Goal: Use online tool/utility: Utilize a website feature to perform a specific function

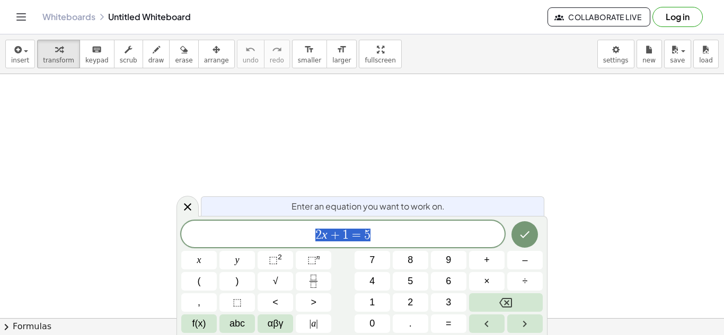
scroll to position [1, 0]
click at [523, 235] on icon "Done" at bounding box center [524, 234] width 13 height 13
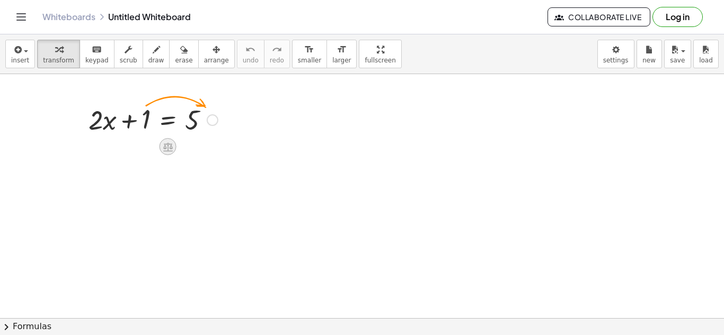
click at [165, 148] on icon at bounding box center [168, 147] width 10 height 9
click at [165, 150] on span "×" at bounding box center [168, 146] width 6 height 15
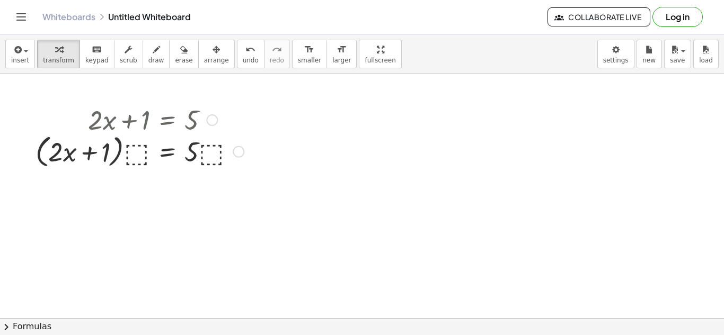
click at [203, 123] on div at bounding box center [139, 119] width 219 height 36
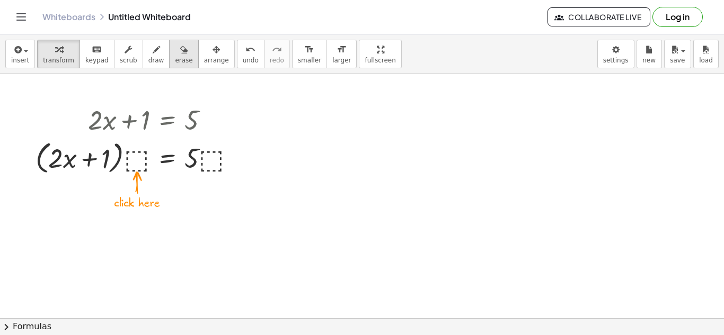
click at [169, 55] on button "erase" at bounding box center [183, 54] width 29 height 29
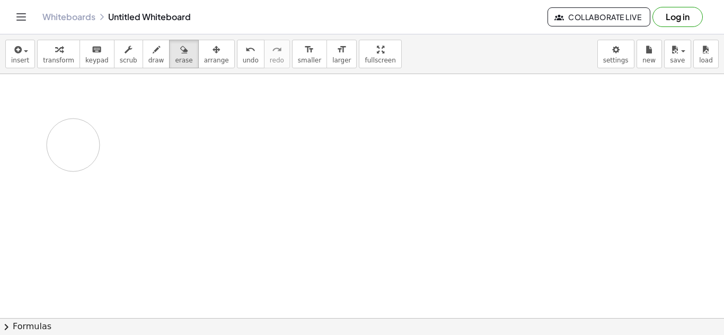
drag, startPoint x: 202, startPoint y: 174, endPoint x: 80, endPoint y: 146, distance: 125.6
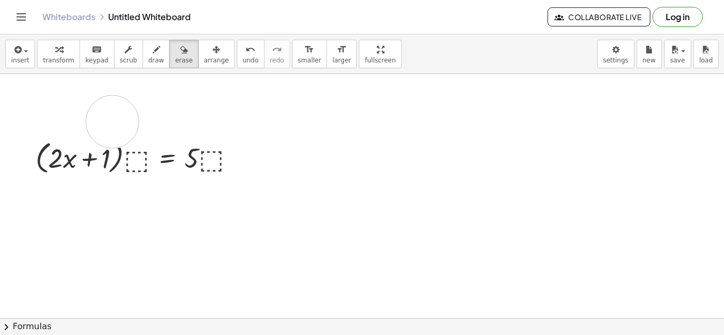
drag, startPoint x: 210, startPoint y: 117, endPoint x: 43, endPoint y: 123, distance: 167.6
click at [178, 66] on button "erase" at bounding box center [183, 54] width 29 height 29
click at [176, 47] on div "button" at bounding box center [183, 49] width 17 height 13
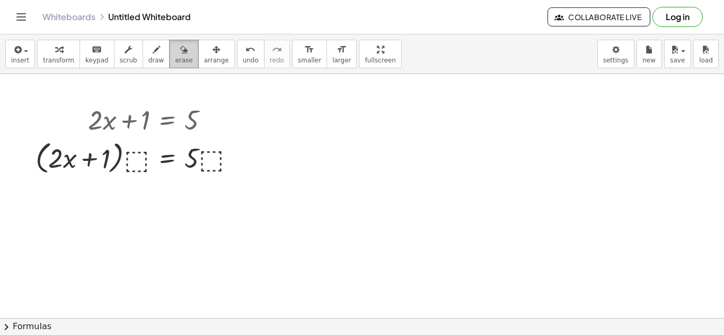
click at [180, 55] on icon "button" at bounding box center [183, 49] width 7 height 13
click at [153, 56] on icon "button" at bounding box center [156, 49] width 7 height 13
drag, startPoint x: 126, startPoint y: 152, endPoint x: 152, endPoint y: 165, distance: 28.7
click at [114, 67] on button "scrub" at bounding box center [128, 54] width 29 height 29
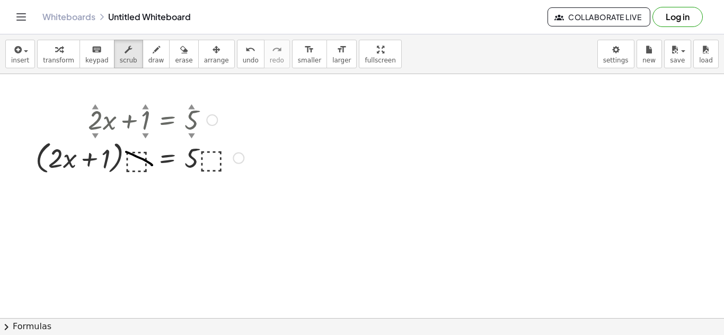
drag, startPoint x: 147, startPoint y: 120, endPoint x: 65, endPoint y: 158, distance: 90.6
click at [167, 120] on div "+ · 2 ▲ ▼ · x + 1 ▲ ▼ = 5 ▲ ▼ + · 2 · x + 1 = 5 · ( ) · ⬚ · · ⬚" at bounding box center [167, 120] width 0 height 0
drag, startPoint x: 134, startPoint y: 117, endPoint x: 103, endPoint y: 154, distance: 48.2
click at [167, 120] on div "+ · 2 ▲ ▼ · x − 8 ▲ ▼ = 5 ▲ ▼ · ( + · 2 · x − 8 ) · ⬚ = · 5 · ⬚" at bounding box center [167, 120] width 0 height 0
drag, startPoint x: 103, startPoint y: 154, endPoint x: 191, endPoint y: 155, distance: 87.4
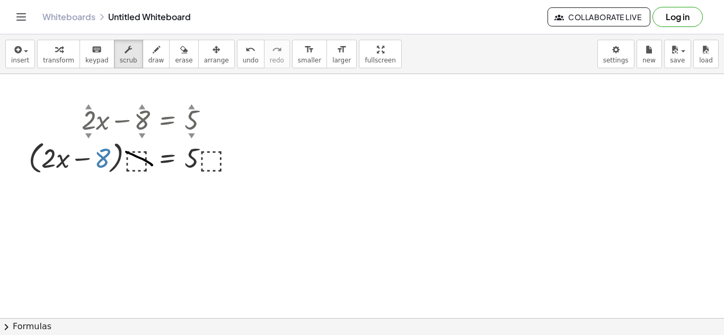
click at [191, 155] on div at bounding box center [136, 157] width 226 height 40
click at [212, 120] on div at bounding box center [212, 120] width 12 height 12
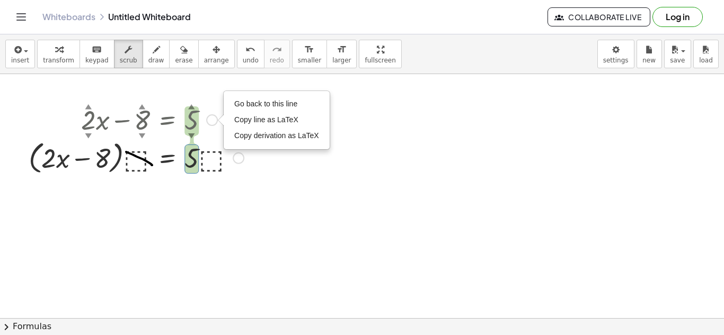
click at [234, 159] on div at bounding box center [239, 159] width 12 height 12
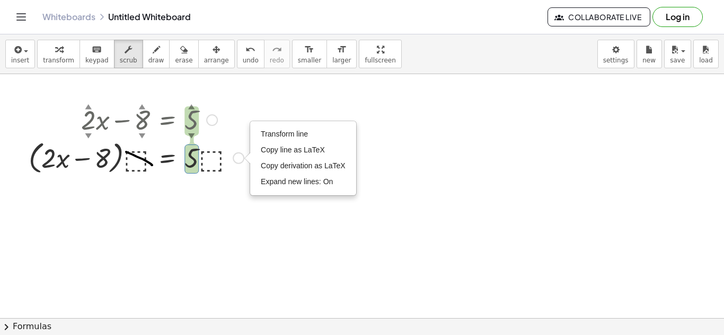
click at [208, 163] on div at bounding box center [136, 157] width 226 height 40
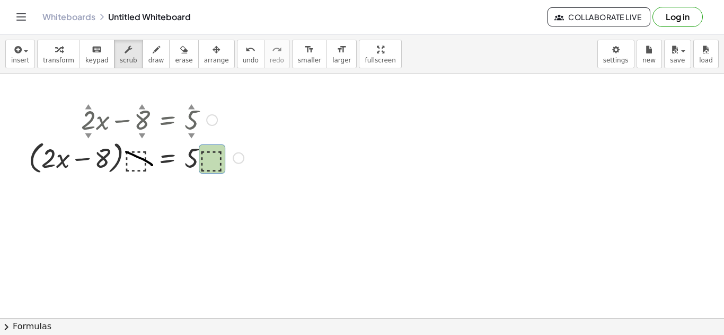
click at [141, 152] on div at bounding box center [136, 157] width 226 height 40
click at [101, 155] on div at bounding box center [136, 157] width 226 height 40
click at [63, 154] on div at bounding box center [136, 157] width 226 height 40
click at [36, 158] on div at bounding box center [136, 157] width 226 height 40
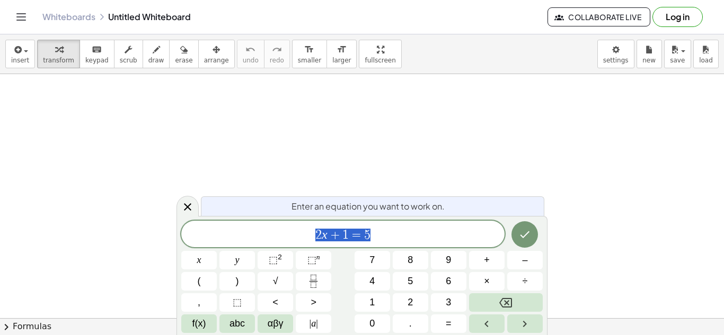
scroll to position [1, 0]
click at [188, 207] on icon at bounding box center [187, 206] width 7 height 7
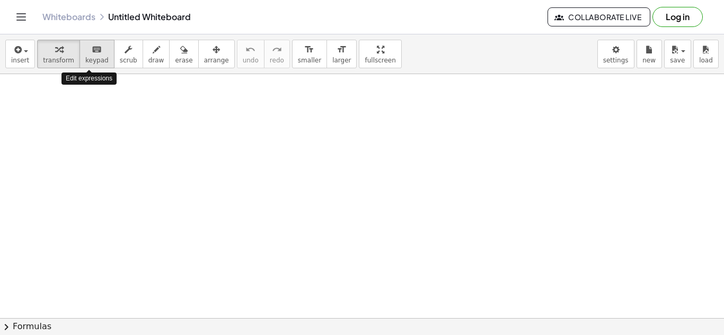
click at [91, 57] on span "keypad" at bounding box center [96, 60] width 23 height 7
drag, startPoint x: 66, startPoint y: 106, endPoint x: 118, endPoint y: 120, distance: 53.9
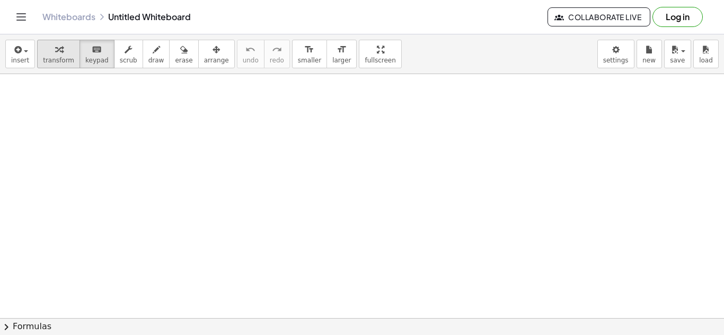
click at [65, 63] on span "transform" at bounding box center [58, 60] width 31 height 7
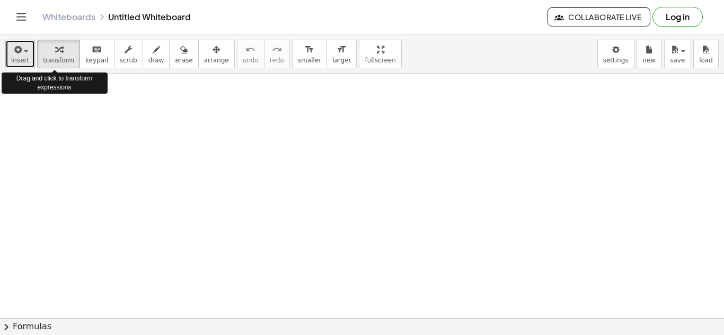
click at [31, 61] on button "insert" at bounding box center [20, 54] width 30 height 29
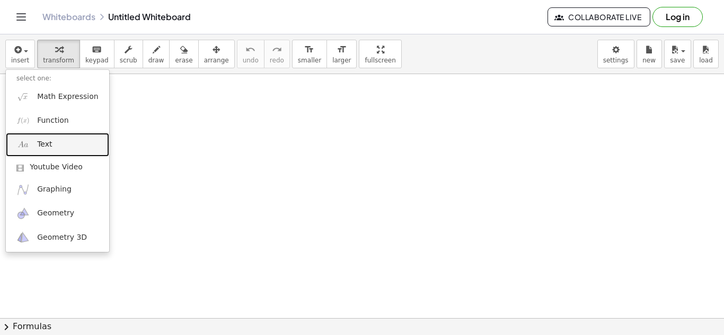
click at [55, 143] on link "Text" at bounding box center [57, 145] width 103 height 24
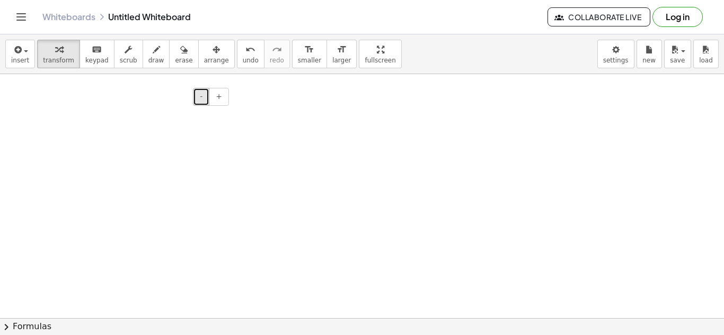
click at [202, 96] on span "-" at bounding box center [201, 96] width 3 height 8
click at [157, 124] on div at bounding box center [152, 116] width 159 height 35
click at [142, 132] on div at bounding box center [152, 116] width 159 height 35
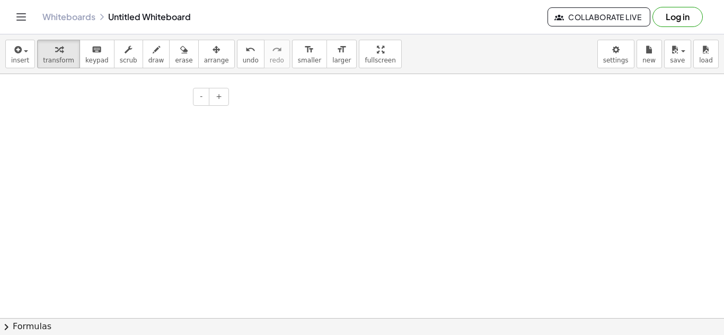
click at [116, 116] on div at bounding box center [152, 116] width 159 height 35
click at [88, 113] on div at bounding box center [152, 116] width 159 height 35
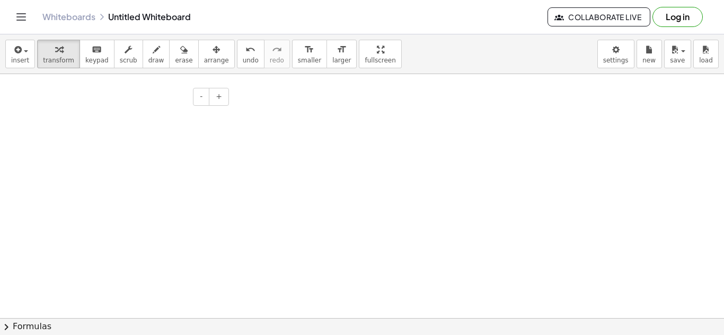
click at [88, 113] on div at bounding box center [152, 116] width 159 height 35
click at [95, 58] on span "keypad" at bounding box center [96, 60] width 23 height 7
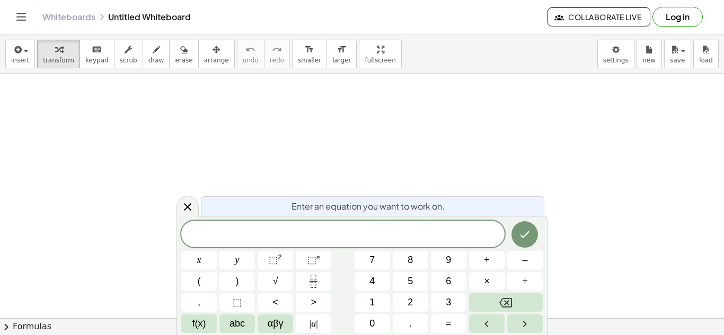
scroll to position [1, 0]
click at [521, 233] on icon "Done" at bounding box center [524, 234] width 13 height 13
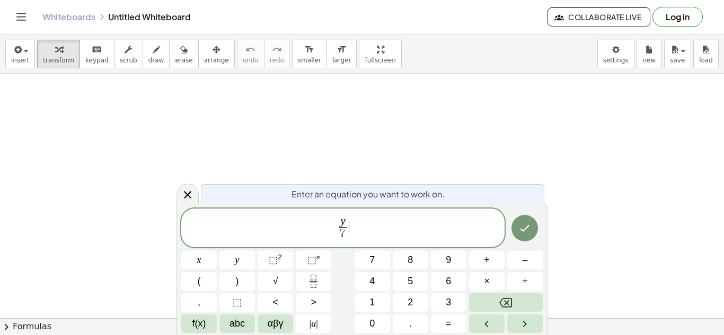
click at [366, 228] on span "y 7 ​ ​" at bounding box center [342, 229] width 323 height 28
click at [524, 228] on icon "Done" at bounding box center [524, 228] width 13 height 13
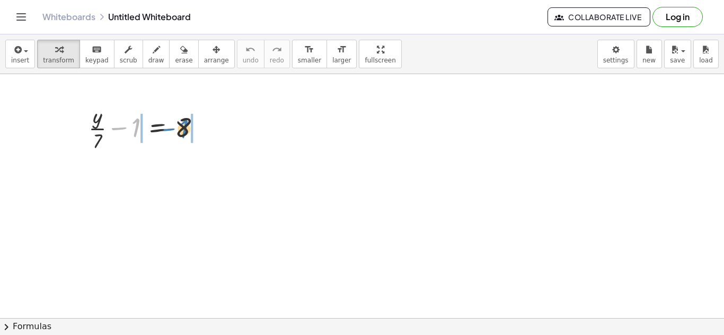
drag, startPoint x: 125, startPoint y: 130, endPoint x: 175, endPoint y: 131, distance: 50.3
click at [175, 131] on div at bounding box center [148, 127] width 131 height 53
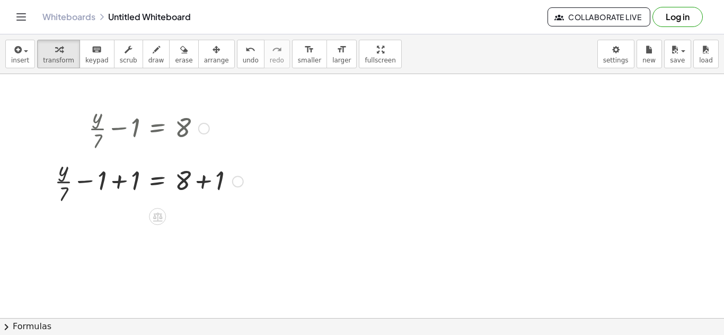
click at [120, 183] on div at bounding box center [148, 180] width 199 height 53
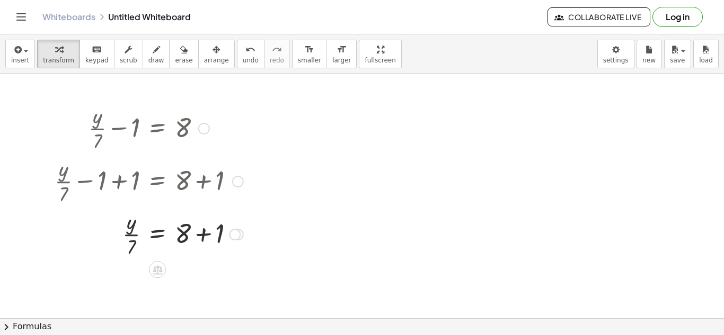
click at [206, 233] on div at bounding box center [148, 233] width 199 height 53
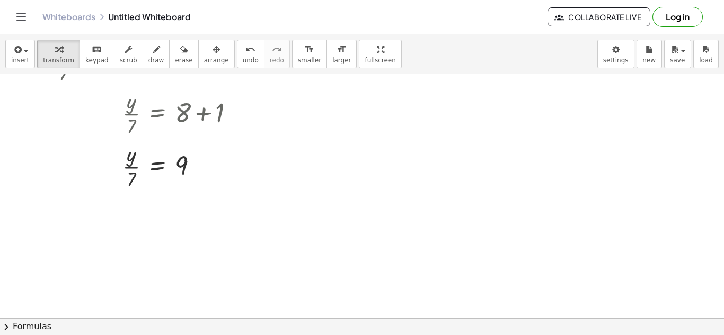
scroll to position [117, 0]
click at [200, 173] on div at bounding box center [201, 171] width 12 height 12
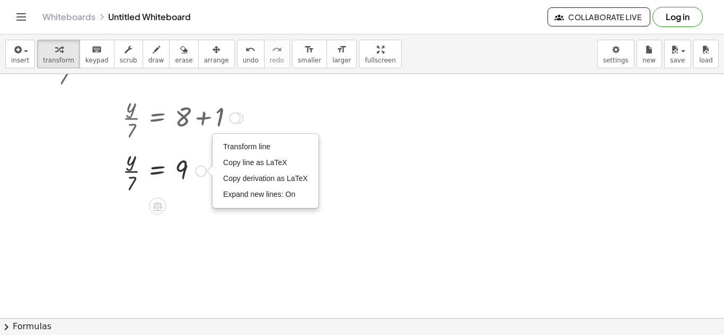
click at [199, 169] on div "Transform line Copy line as LaTeX Copy derivation as LaTeX Expand new lines: On" at bounding box center [201, 171] width 12 height 12
click at [159, 205] on icon at bounding box center [158, 206] width 10 height 9
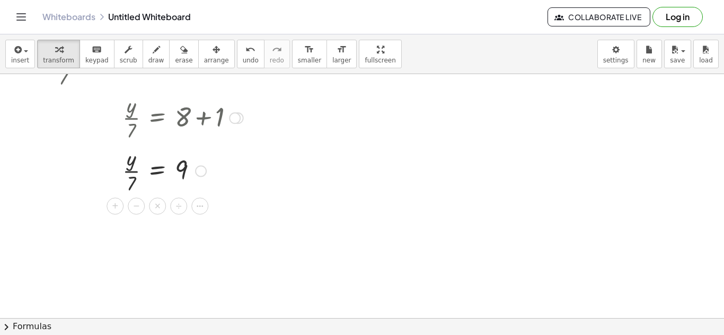
click at [220, 192] on div at bounding box center [148, 170] width 199 height 53
click at [159, 170] on div at bounding box center [148, 170] width 199 height 53
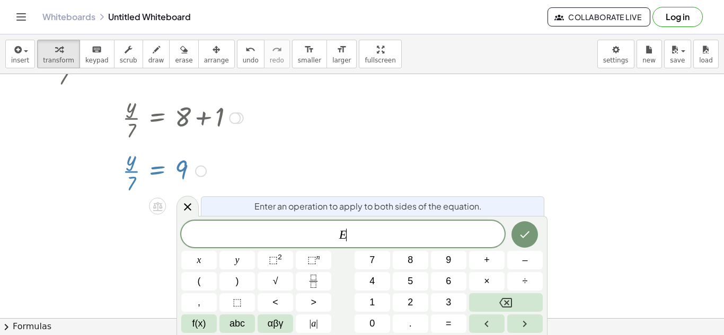
click at [359, 179] on div at bounding box center [362, 236] width 724 height 557
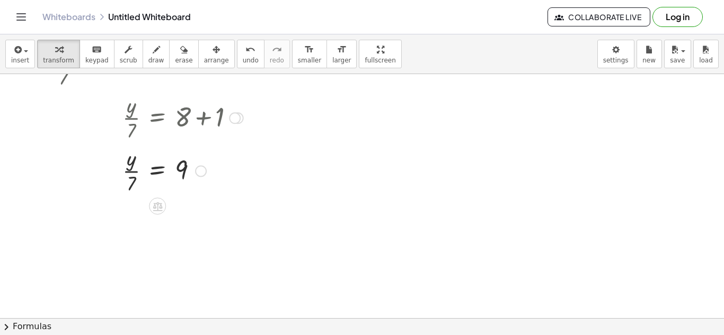
click at [114, 173] on div at bounding box center [148, 170] width 199 height 53
click at [155, 171] on div at bounding box center [148, 170] width 199 height 53
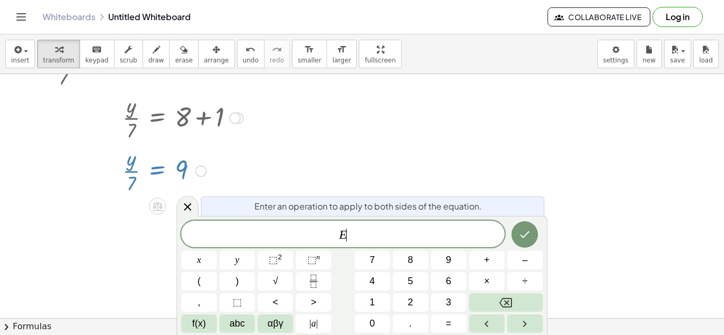
scroll to position [3, 0]
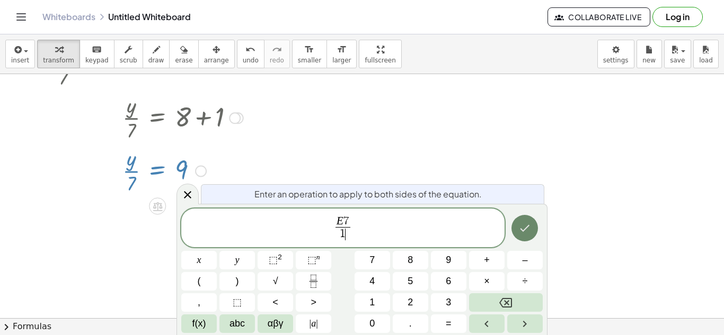
click at [522, 226] on icon "Done" at bounding box center [524, 228] width 13 height 13
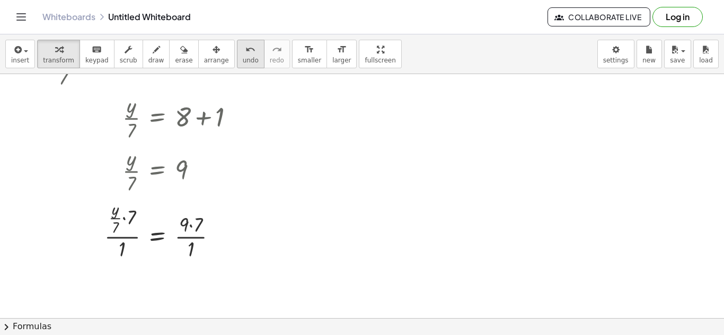
click at [243, 58] on span "undo" at bounding box center [251, 60] width 16 height 7
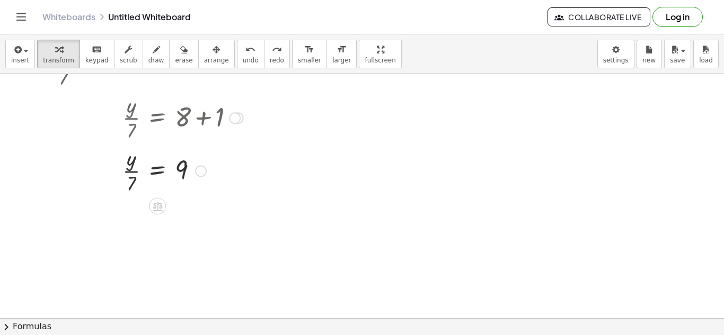
click at [159, 171] on div at bounding box center [148, 170] width 162 height 53
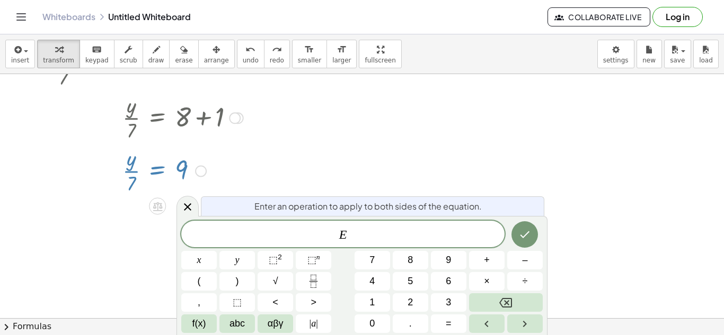
scroll to position [4, 0]
click at [525, 235] on icon "Done" at bounding box center [525, 235] width 10 height 7
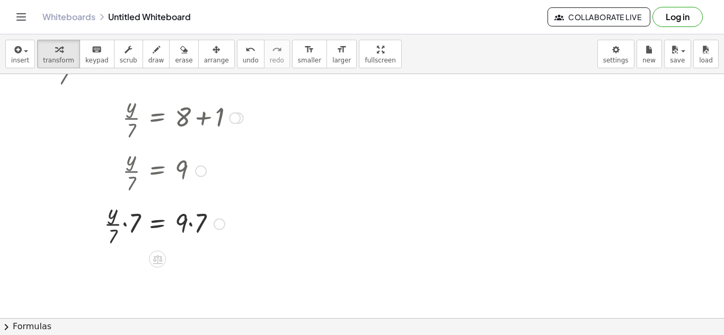
click at [126, 226] on div at bounding box center [148, 223] width 199 height 53
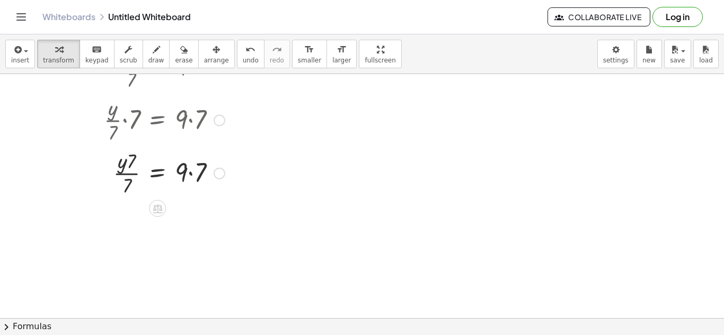
scroll to position [214, 0]
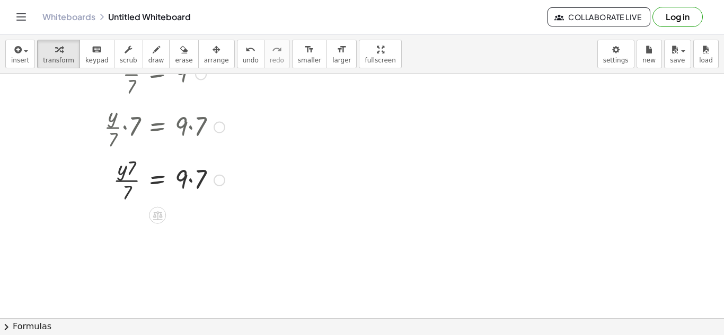
click at [122, 182] on div at bounding box center [148, 179] width 199 height 53
click at [192, 184] on div at bounding box center [148, 179] width 199 height 53
click at [243, 62] on span "undo" at bounding box center [251, 60] width 16 height 7
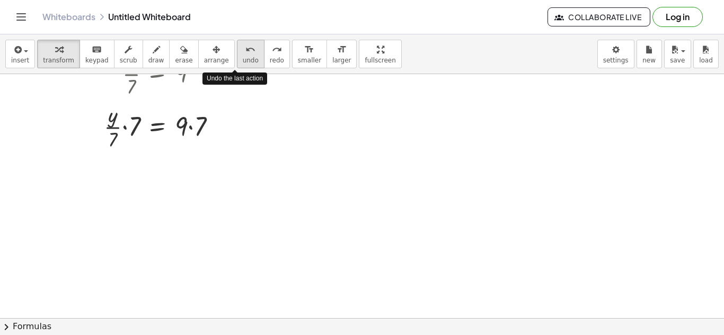
click at [243, 57] on span "undo" at bounding box center [251, 60] width 16 height 7
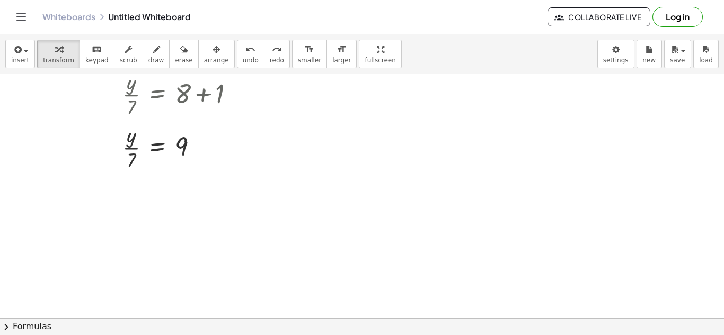
scroll to position [141, 0]
click at [155, 153] on div at bounding box center [149, 145] width 162 height 53
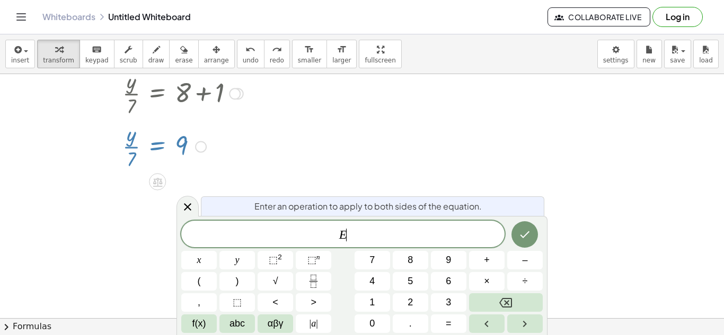
scroll to position [5, 0]
click at [520, 240] on icon "Done" at bounding box center [524, 234] width 13 height 13
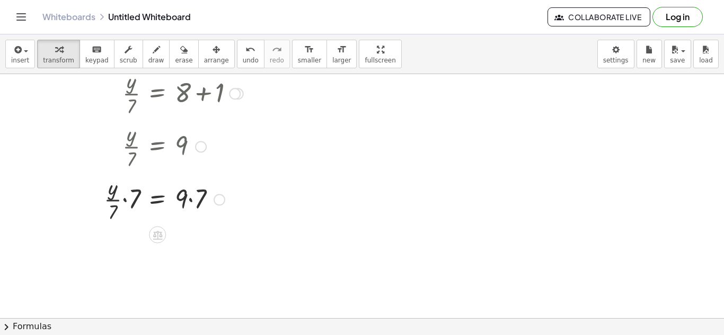
click at [125, 200] on div at bounding box center [148, 199] width 199 height 53
click at [126, 246] on div at bounding box center [148, 252] width 199 height 53
click at [123, 246] on div at bounding box center [148, 252] width 199 height 53
click at [134, 244] on div at bounding box center [148, 252] width 199 height 53
click at [128, 240] on div at bounding box center [148, 252] width 199 height 53
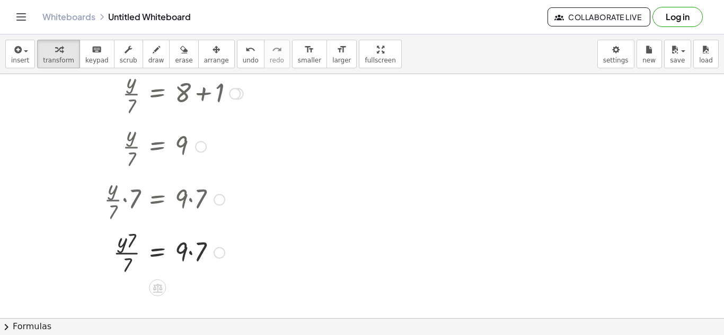
click at [128, 240] on div at bounding box center [148, 252] width 199 height 53
click at [191, 256] on div at bounding box center [148, 252] width 199 height 53
click at [119, 252] on div at bounding box center [148, 252] width 199 height 53
click at [156, 254] on div at bounding box center [148, 252] width 199 height 53
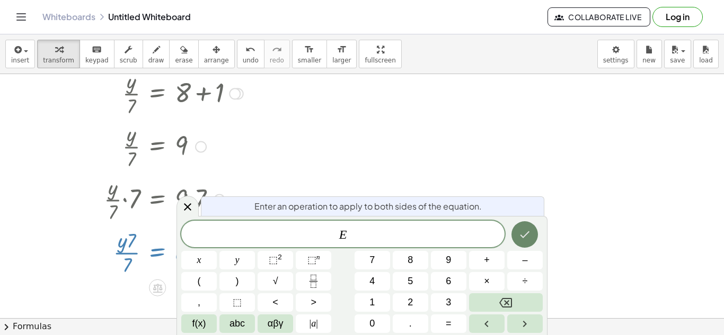
click at [526, 237] on icon "Done" at bounding box center [524, 234] width 13 height 13
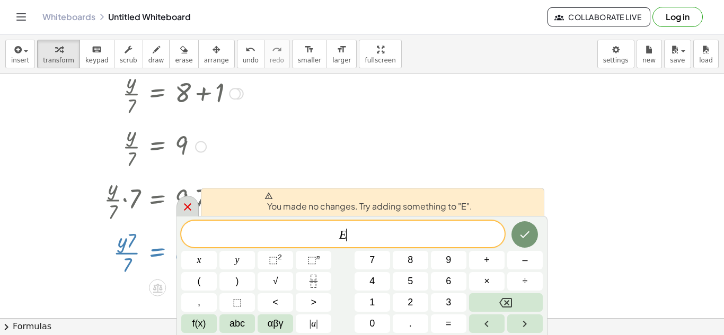
click at [182, 209] on icon at bounding box center [187, 207] width 13 height 13
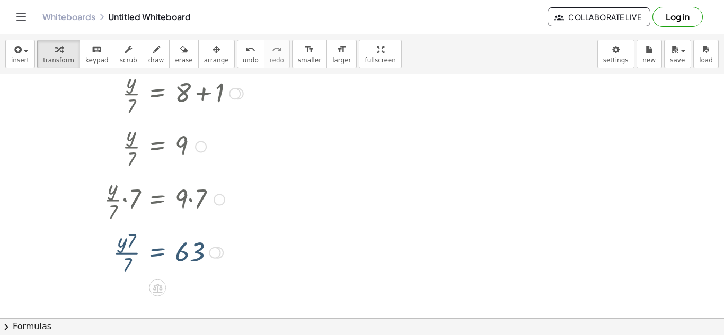
click at [190, 255] on div at bounding box center [148, 252] width 199 height 53
click at [213, 255] on div at bounding box center [215, 253] width 12 height 12
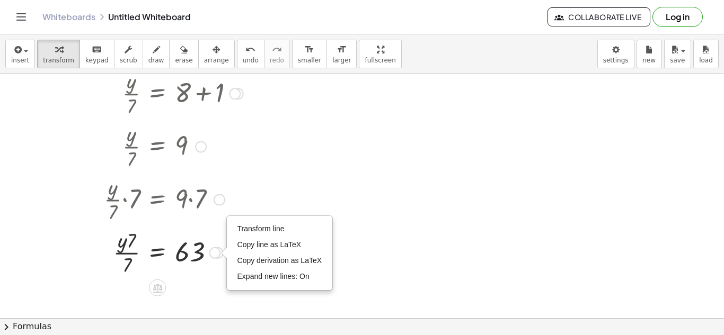
click at [216, 254] on div "Transform line Copy line as LaTeX Copy derivation as LaTeX Expand new lines: On" at bounding box center [215, 253] width 12 height 12
click at [130, 243] on div at bounding box center [148, 252] width 199 height 53
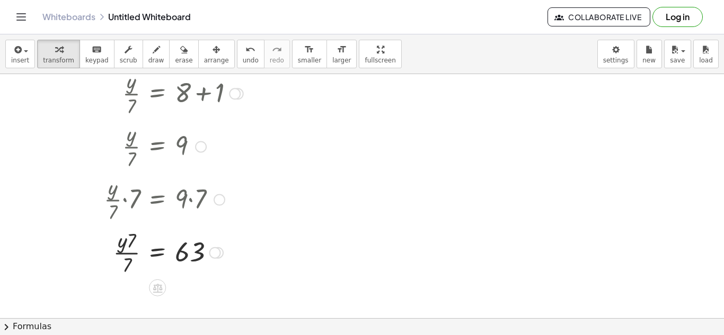
click at [171, 257] on div at bounding box center [148, 252] width 199 height 53
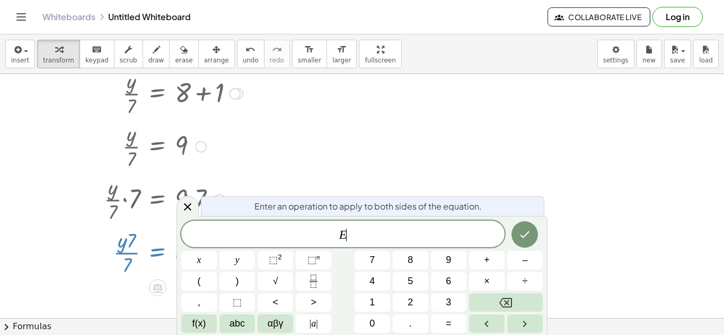
scroll to position [6, 0]
click at [190, 207] on icon at bounding box center [187, 207] width 13 height 13
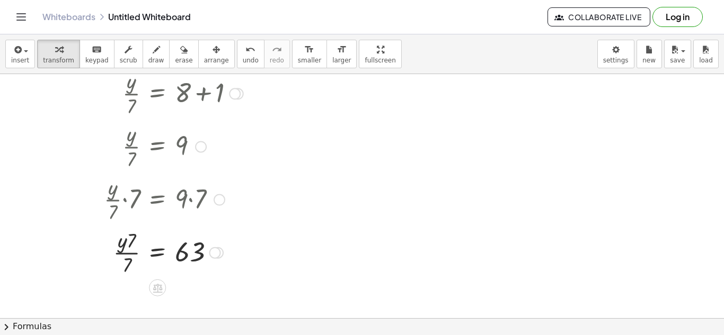
click at [197, 254] on div at bounding box center [148, 252] width 199 height 53
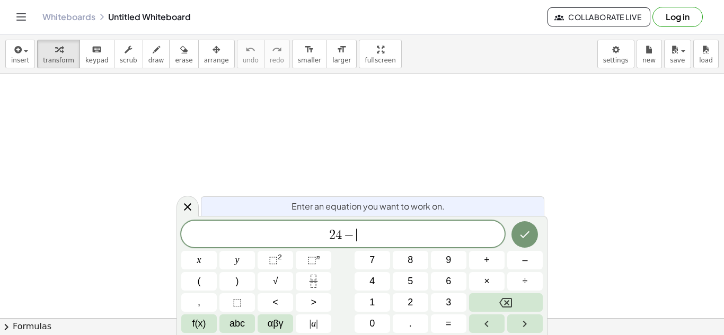
scroll to position [3, 0]
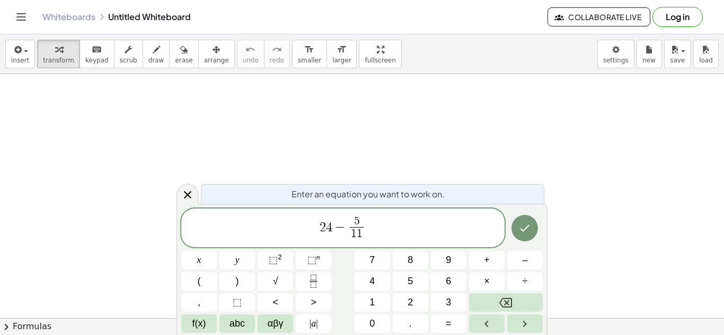
click at [375, 229] on span "2 4 − 5 1 1 ​ ​" at bounding box center [342, 229] width 323 height 28
click at [521, 232] on icon "Done" at bounding box center [524, 228] width 13 height 13
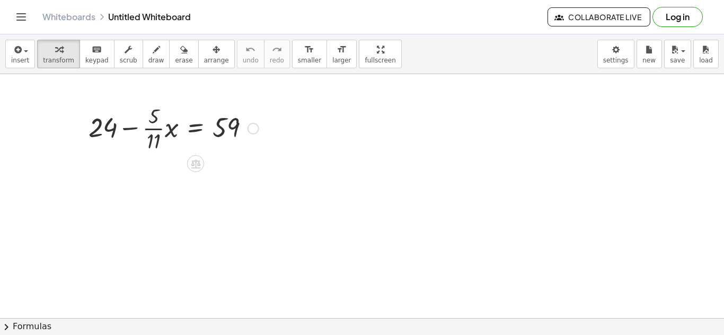
click at [103, 134] on div at bounding box center [173, 127] width 181 height 53
click at [112, 127] on div at bounding box center [173, 127] width 181 height 53
click at [232, 126] on div at bounding box center [173, 127] width 181 height 53
click at [258, 131] on div at bounding box center [253, 129] width 12 height 12
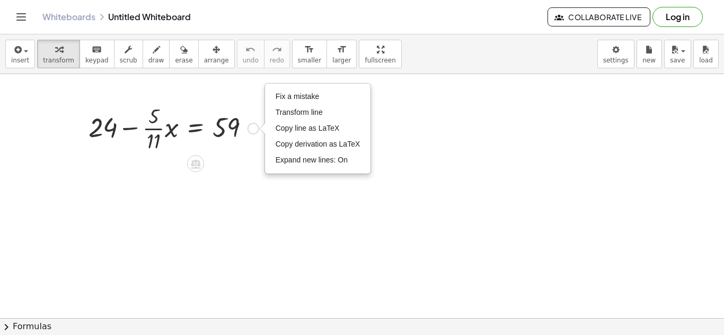
click at [258, 131] on div "Fix a mistake Transform line Copy line as LaTeX Copy derivation as LaTeX Expand…" at bounding box center [253, 129] width 12 height 12
click at [200, 167] on icon at bounding box center [195, 163] width 11 height 11
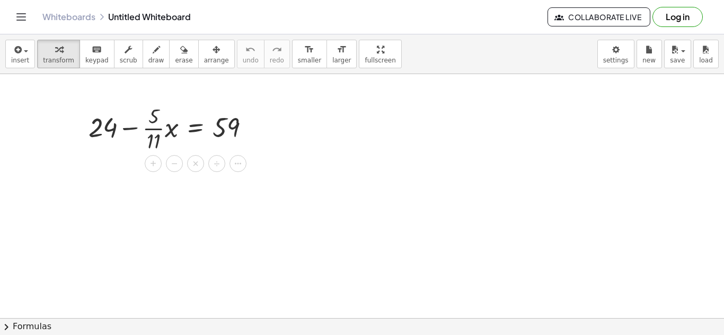
click at [191, 129] on div at bounding box center [173, 127] width 181 height 53
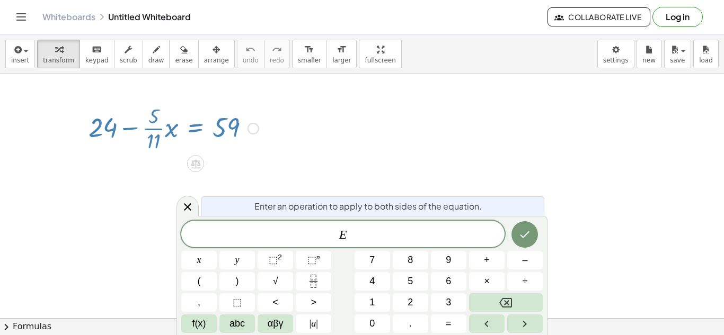
click at [193, 129] on div at bounding box center [173, 127] width 181 height 53
click at [160, 144] on div at bounding box center [173, 127] width 181 height 53
click at [525, 237] on icon "Done" at bounding box center [524, 234] width 13 height 13
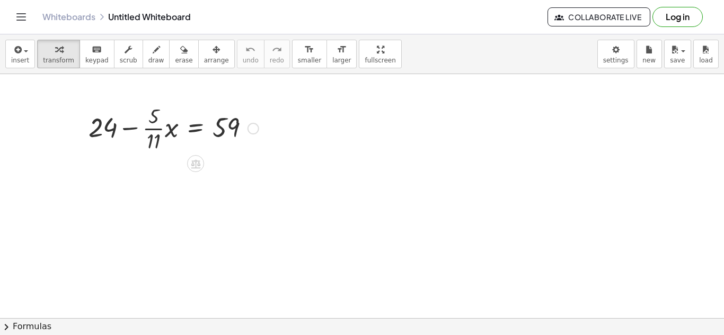
click at [135, 130] on div at bounding box center [173, 127] width 181 height 53
drag, startPoint x: 104, startPoint y: 128, endPoint x: 248, endPoint y: 125, distance: 144.2
click at [248, 125] on div at bounding box center [173, 127] width 181 height 53
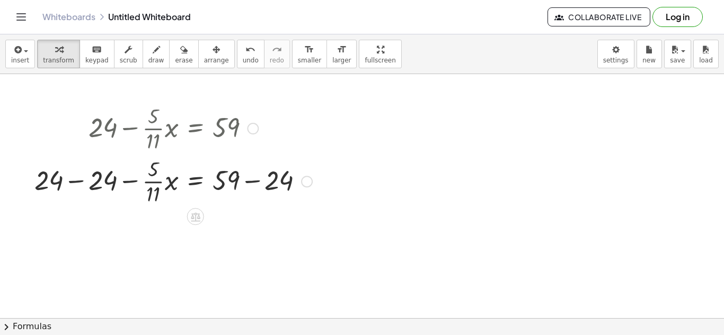
click at [252, 182] on div at bounding box center [173, 180] width 288 height 53
click at [0, 0] on div at bounding box center [0, 0] width 0 height 0
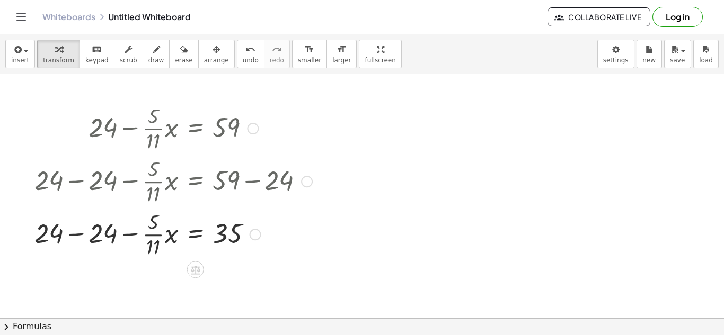
click at [81, 227] on div at bounding box center [173, 233] width 288 height 53
drag, startPoint x: 154, startPoint y: 225, endPoint x: 154, endPoint y: 252, distance: 27.0
click at [154, 252] on div at bounding box center [173, 233] width 288 height 53
drag, startPoint x: 153, startPoint y: 251, endPoint x: 155, endPoint y: 225, distance: 26.1
click at [155, 225] on div at bounding box center [173, 233] width 288 height 53
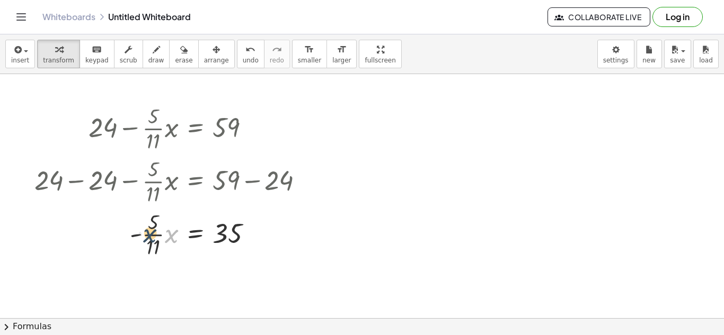
drag, startPoint x: 169, startPoint y: 239, endPoint x: 147, endPoint y: 238, distance: 22.3
click at [147, 238] on div at bounding box center [173, 233] width 288 height 53
drag, startPoint x: 169, startPoint y: 240, endPoint x: 147, endPoint y: 227, distance: 25.4
click at [147, 227] on div at bounding box center [173, 233] width 288 height 53
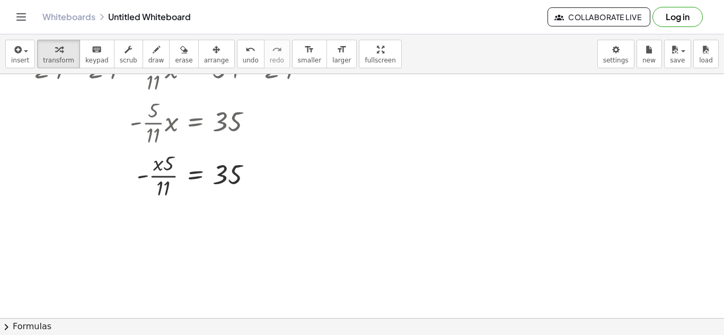
scroll to position [112, 0]
drag, startPoint x: 158, startPoint y: 164, endPoint x: 188, endPoint y: 181, distance: 33.9
click at [188, 181] on div at bounding box center [173, 174] width 288 height 53
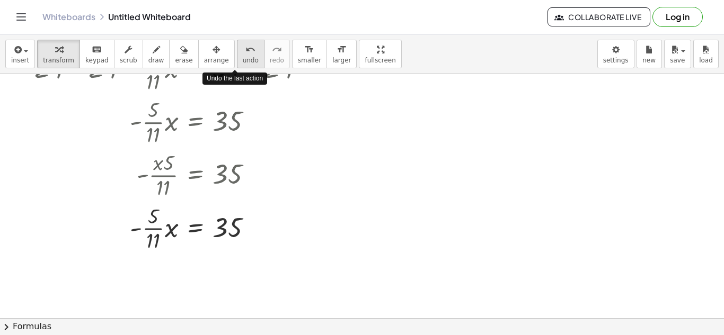
click at [245, 50] on icon "undo" at bounding box center [250, 49] width 10 height 13
click at [245, 53] on icon "undo" at bounding box center [250, 49] width 10 height 13
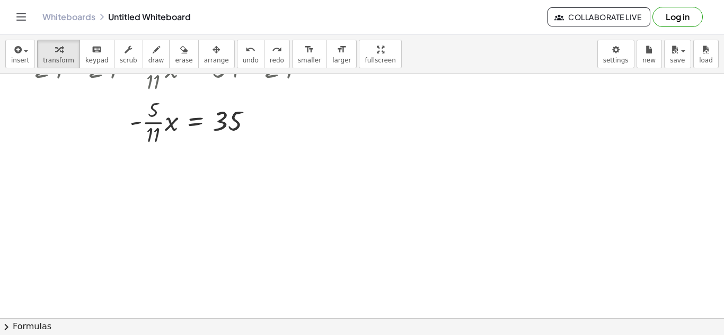
scroll to position [68, 0]
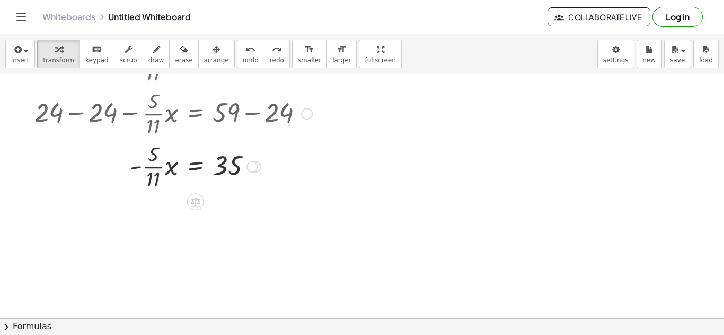
click at [136, 168] on div at bounding box center [170, 165] width 295 height 53
click at [196, 164] on div at bounding box center [170, 165] width 295 height 53
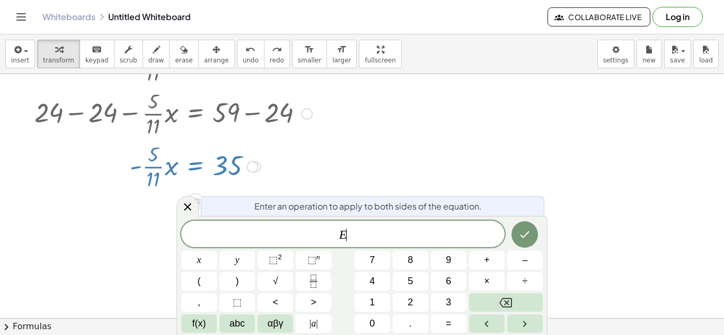
scroll to position [4, 0]
click at [182, 198] on div at bounding box center [187, 206] width 22 height 21
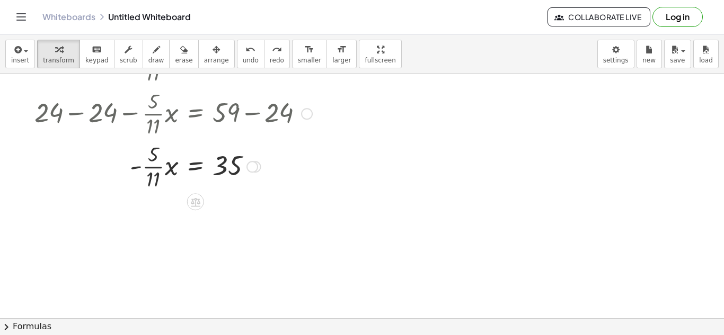
click at [195, 172] on div at bounding box center [170, 165] width 295 height 53
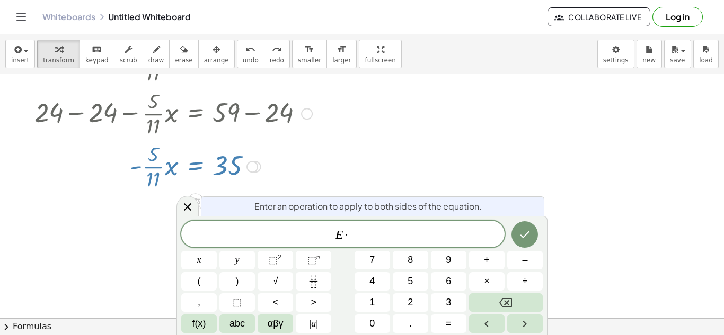
scroll to position [5, 0]
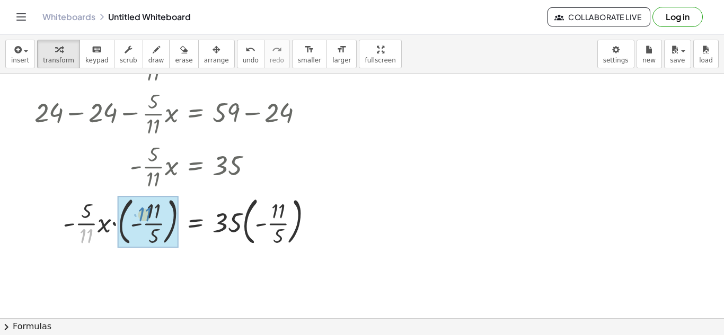
drag, startPoint x: 91, startPoint y: 237, endPoint x: 148, endPoint y: 215, distance: 61.2
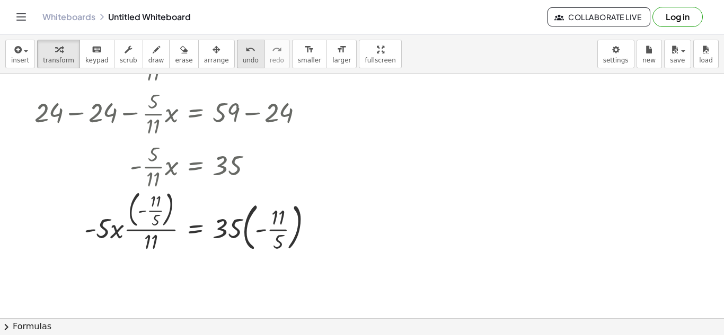
click at [243, 57] on span "undo" at bounding box center [251, 60] width 16 height 7
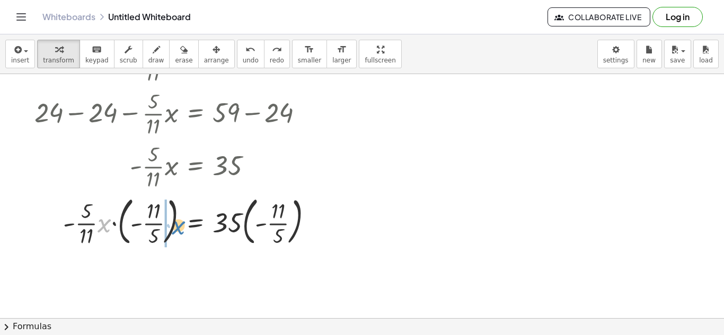
drag, startPoint x: 107, startPoint y: 226, endPoint x: 179, endPoint y: 228, distance: 72.6
click at [179, 228] on div at bounding box center [167, 220] width 318 height 57
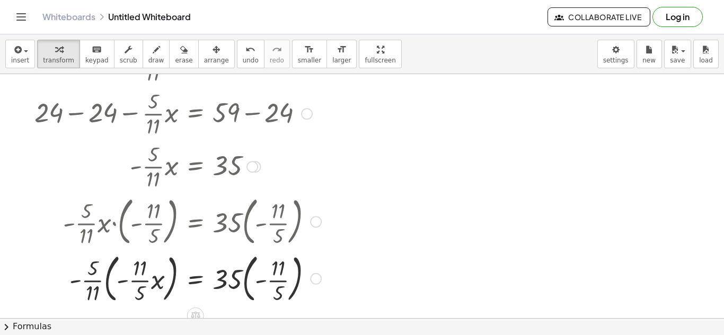
click at [111, 276] on div at bounding box center [177, 278] width 297 height 57
click at [128, 284] on div at bounding box center [177, 278] width 297 height 57
click at [140, 271] on div at bounding box center [177, 278] width 297 height 57
click at [144, 297] on div at bounding box center [177, 278] width 297 height 57
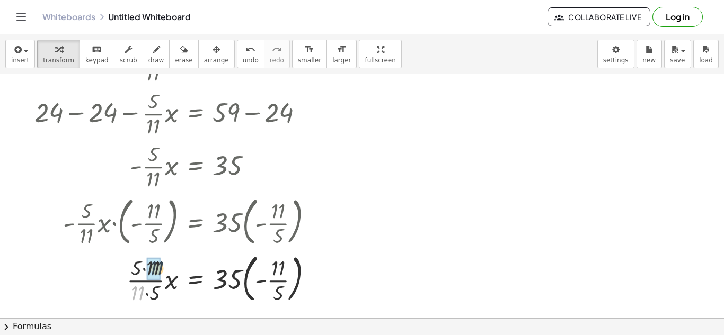
drag, startPoint x: 137, startPoint y: 297, endPoint x: 154, endPoint y: 273, distance: 29.1
drag, startPoint x: 156, startPoint y: 304, endPoint x: 157, endPoint y: 288, distance: 16.5
click at [157, 288] on div at bounding box center [177, 278] width 297 height 57
click at [244, 278] on div at bounding box center [177, 278] width 297 height 57
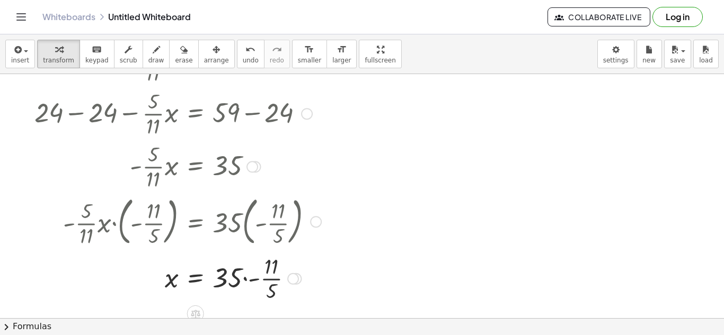
click at [246, 282] on div at bounding box center [177, 278] width 297 height 53
click at [254, 271] on div at bounding box center [177, 278] width 297 height 53
click at [248, 282] on div at bounding box center [177, 278] width 297 height 53
click at [243, 49] on button "undo undo" at bounding box center [251, 54] width 28 height 29
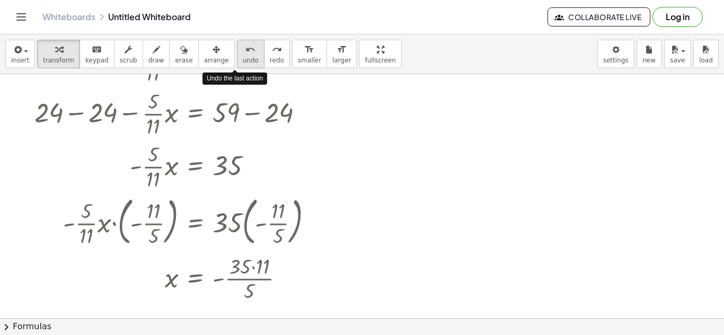
click at [243, 49] on button "undo undo" at bounding box center [251, 54] width 28 height 29
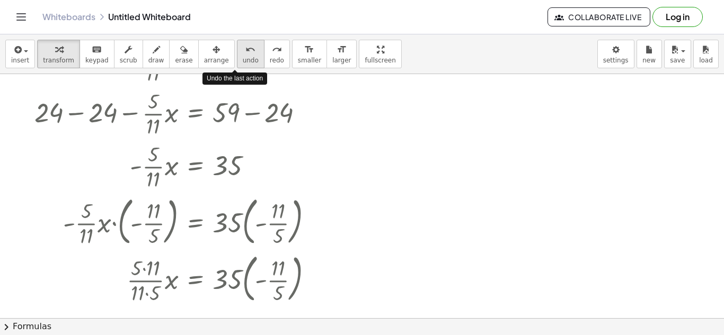
click at [243, 49] on button "undo undo" at bounding box center [251, 54] width 28 height 29
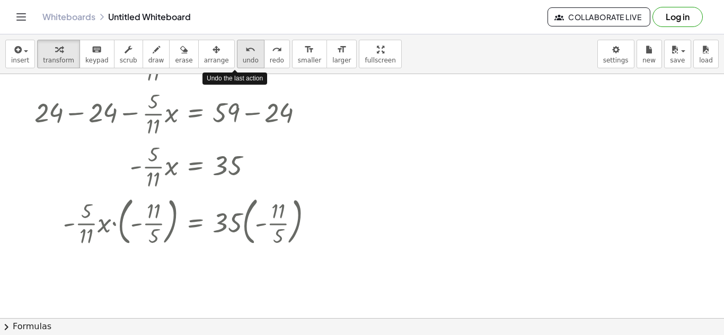
click at [243, 49] on button "undo undo" at bounding box center [251, 54] width 28 height 29
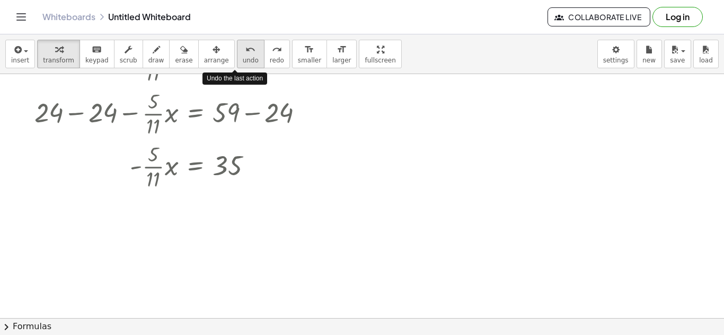
click at [243, 49] on button "undo undo" at bounding box center [251, 54] width 28 height 29
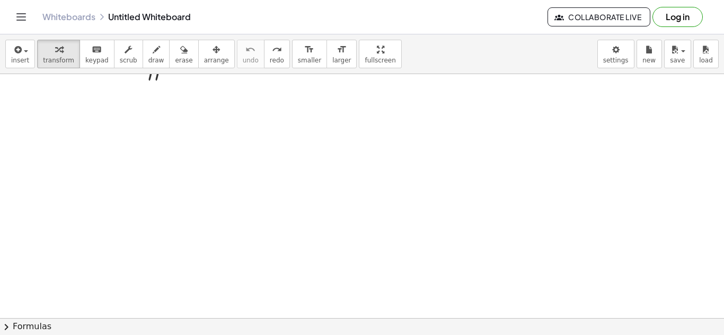
scroll to position [0, 0]
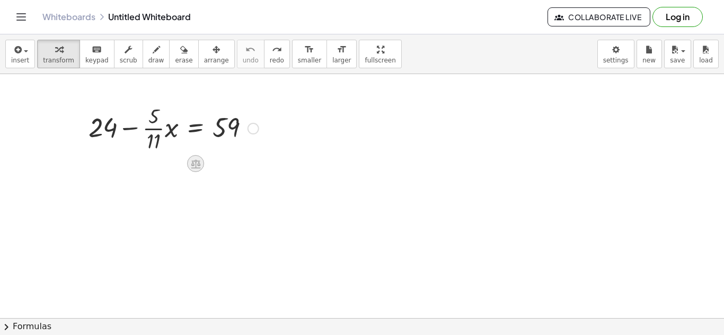
click at [193, 165] on icon at bounding box center [196, 163] width 10 height 9
click at [235, 169] on div at bounding box center [237, 163] width 17 height 17
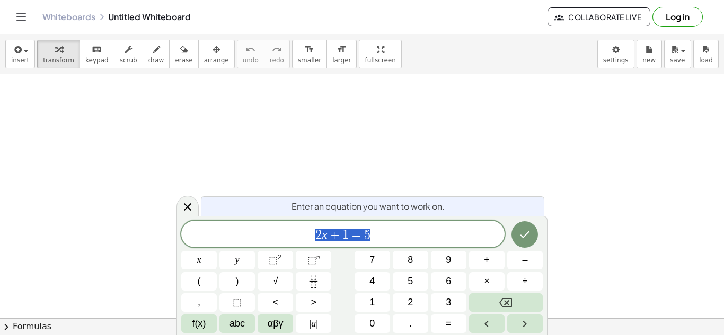
scroll to position [1, 0]
